Goal: Navigation & Orientation: Go to known website

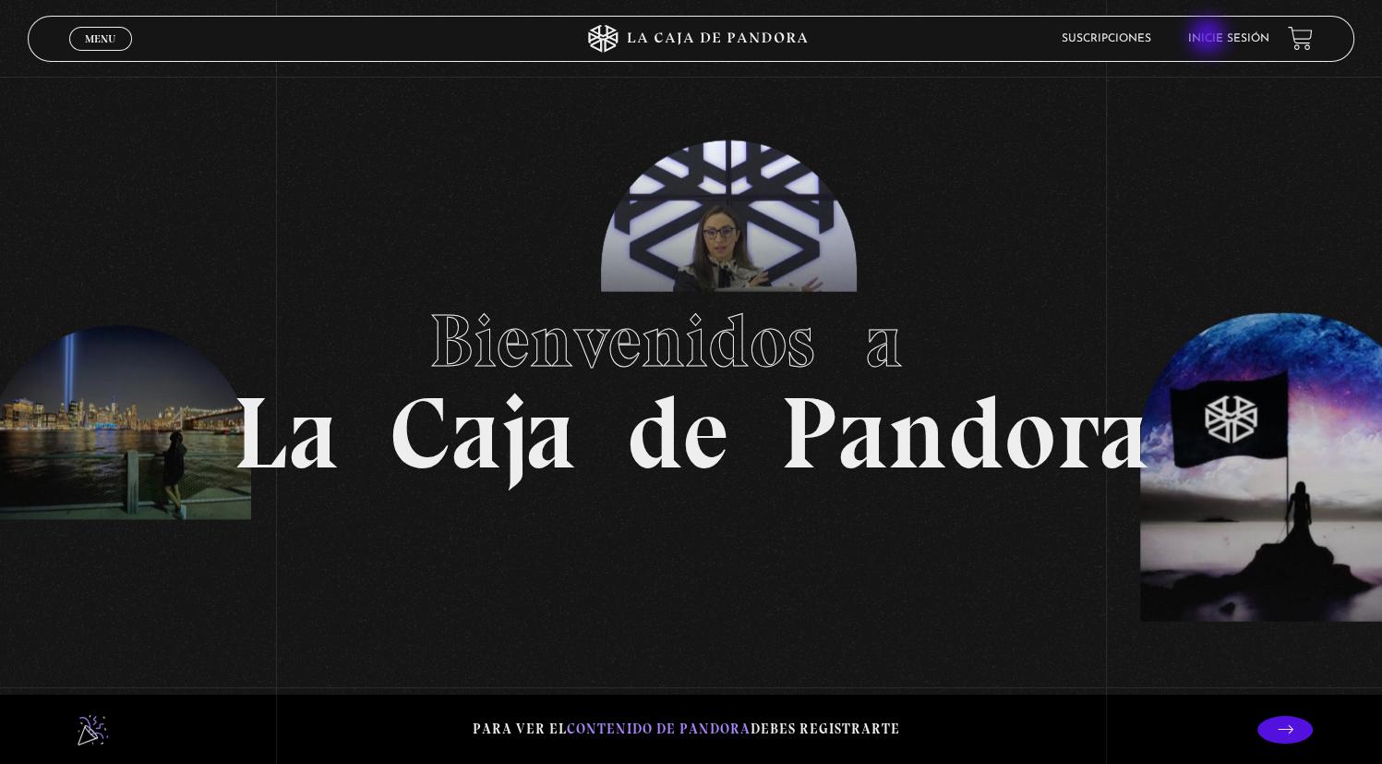
click at [1210, 38] on link "Inicie sesión" at bounding box center [1228, 38] width 81 height 11
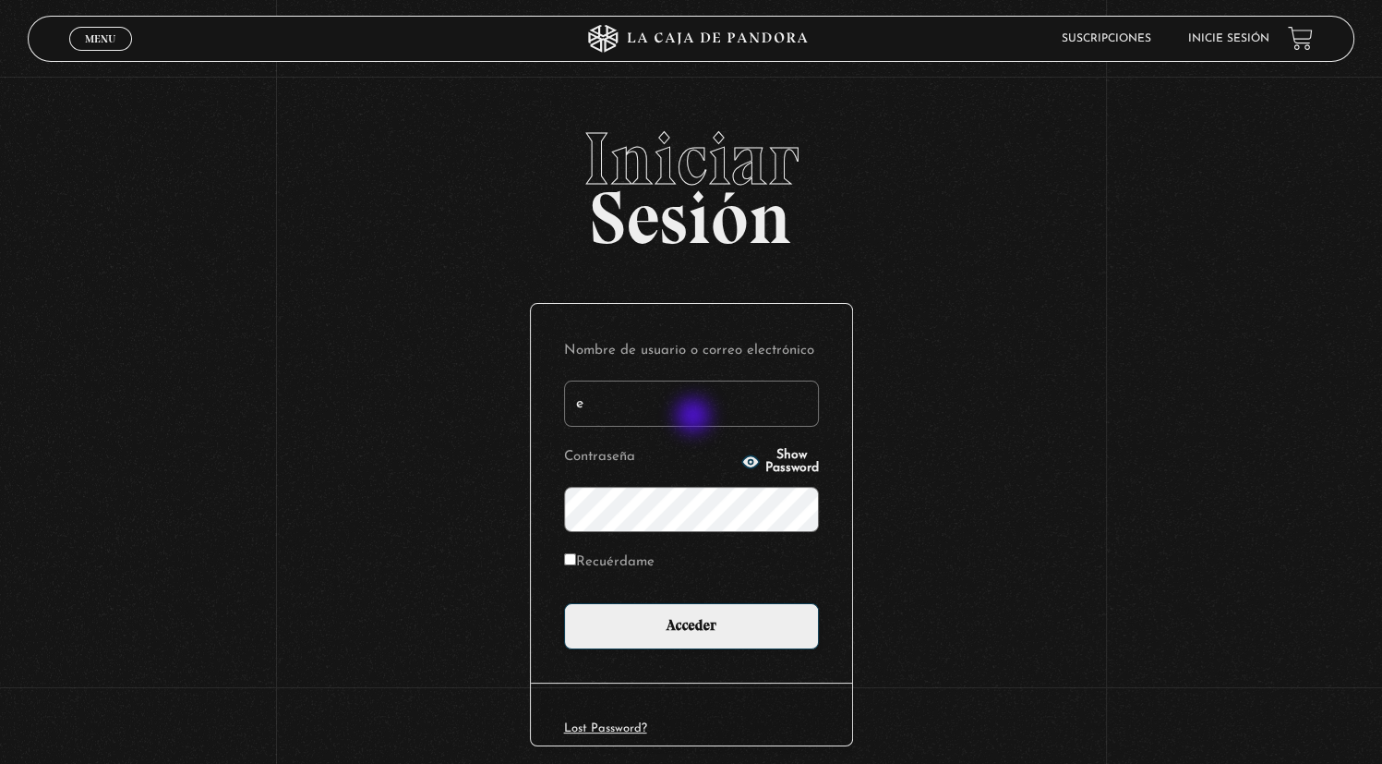
type input "[DOMAIN_NAME][EMAIL_ADDRESS][DOMAIN_NAME]"
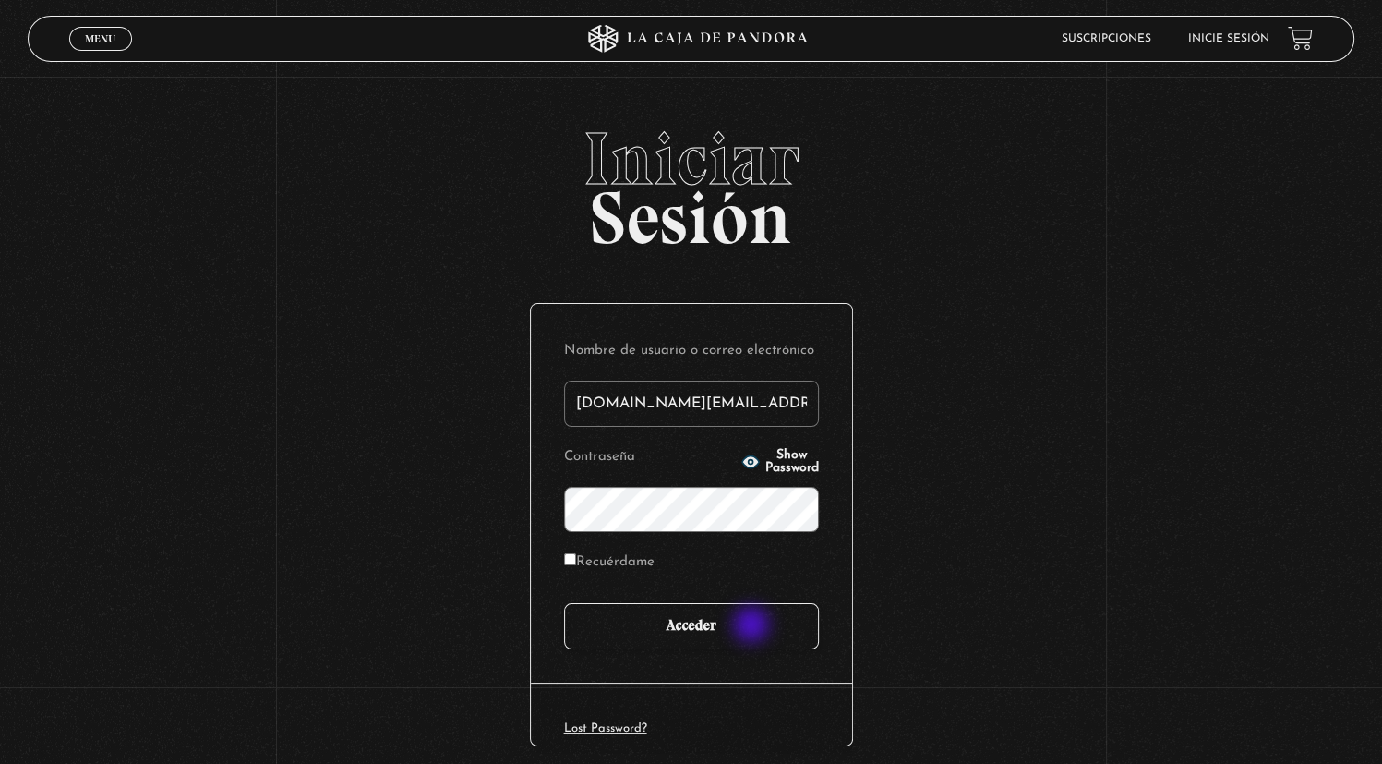
click at [753, 626] on input "Acceder" at bounding box center [691, 626] width 255 height 46
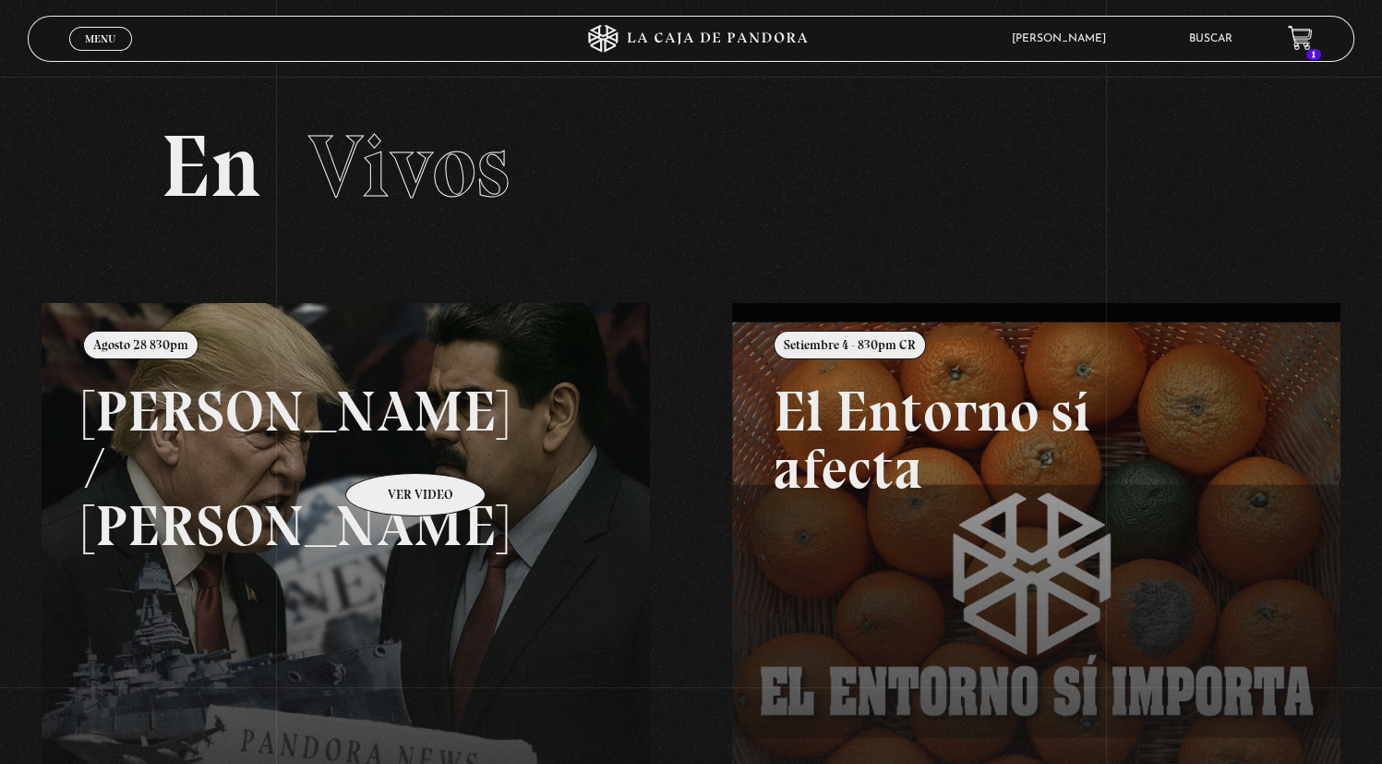
click at [391, 445] on link at bounding box center [733, 685] width 1382 height 764
